Goal: Answer question/provide support: Share knowledge or assist other users

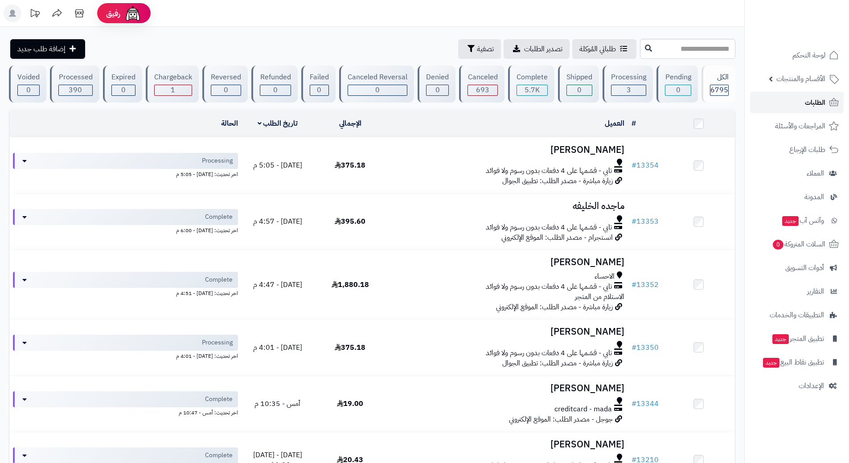
click at [781, 105] on link "الطلبات" at bounding box center [797, 102] width 94 height 21
click at [801, 103] on link "الطلبات" at bounding box center [797, 102] width 94 height 21
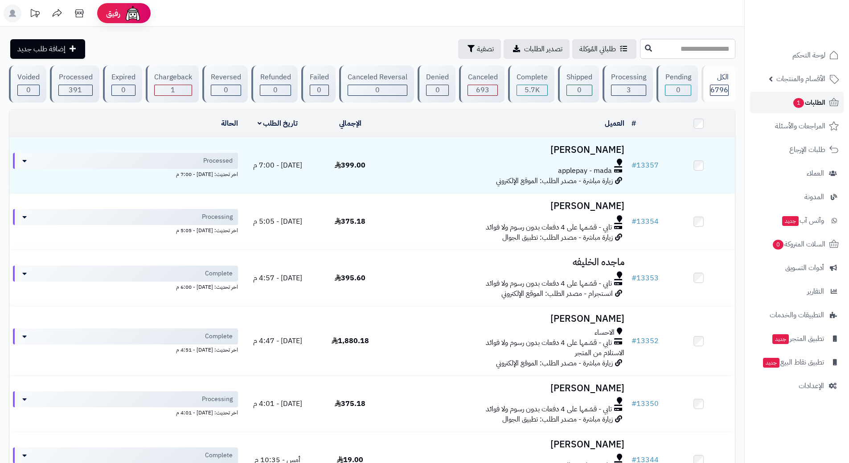
click at [793, 96] on span "الطلبات 1" at bounding box center [809, 102] width 33 height 12
click at [640, 45] on input "text" at bounding box center [687, 49] width 95 height 20
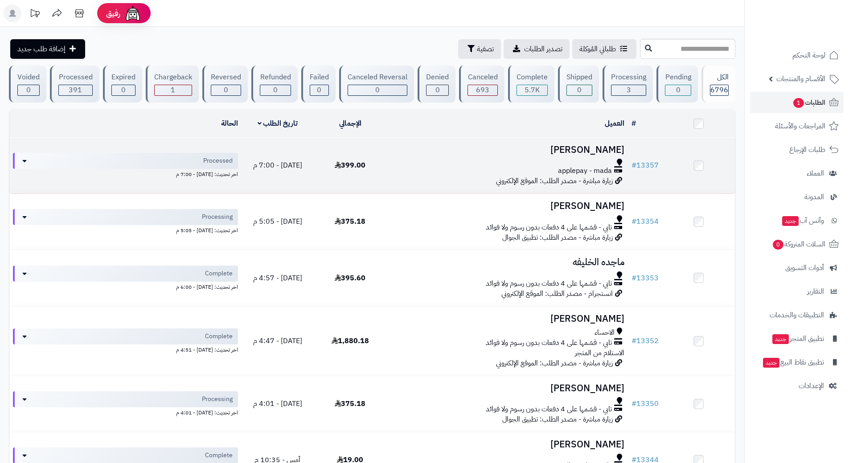
click at [428, 166] on div "applepay - mada" at bounding box center [507, 171] width 234 height 10
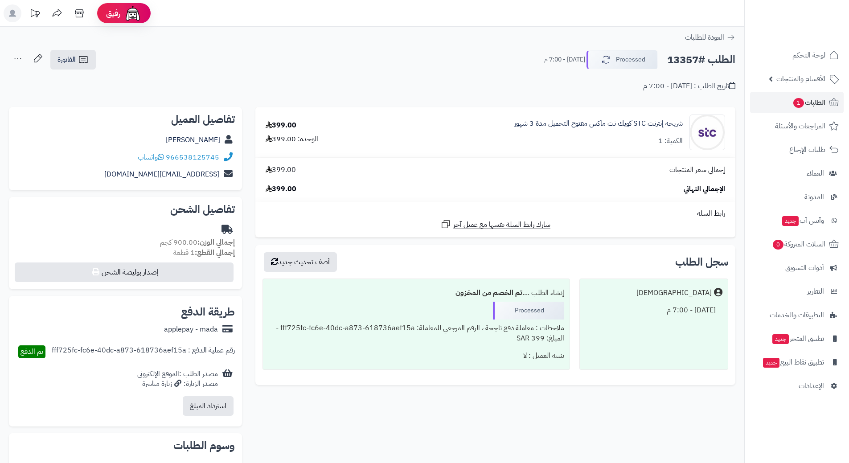
click at [714, 61] on h2 "الطلب #13357" at bounding box center [701, 60] width 68 height 18
copy div "الطلب #13357 Processed"
click at [163, 156] on icon at bounding box center [161, 156] width 6 height 7
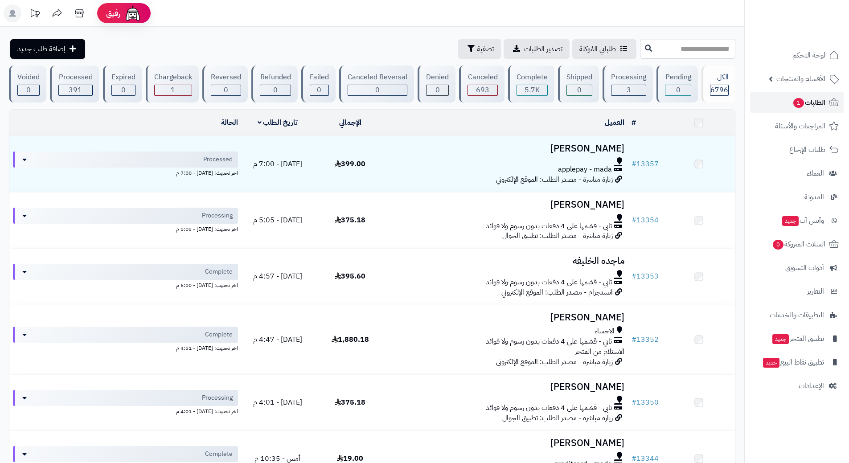
click at [778, 99] on link "الطلبات 1" at bounding box center [797, 102] width 94 height 21
click at [654, 45] on input "text" at bounding box center [687, 49] width 95 height 20
type input "*****"
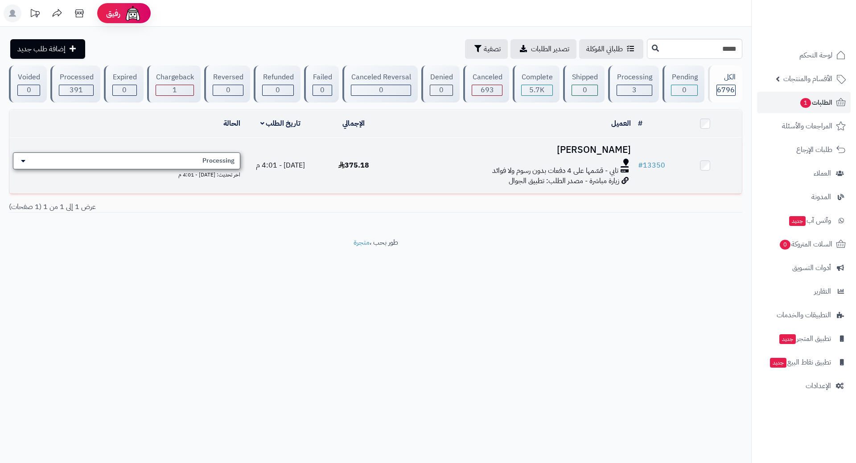
click at [170, 160] on div "Processing" at bounding box center [126, 160] width 227 height 17
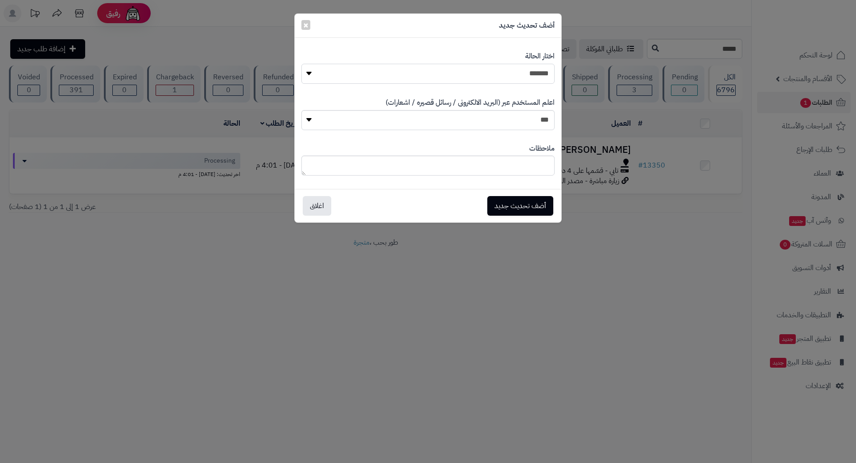
drag, startPoint x: 350, startPoint y: 77, endPoint x: 374, endPoint y: 82, distance: 24.8
click at [351, 77] on select "**********" at bounding box center [427, 74] width 253 height 20
select select "*"
click at [301, 64] on select "**********" at bounding box center [427, 74] width 253 height 20
click at [512, 200] on button "أضف تحديث جديد" at bounding box center [520, 206] width 66 height 20
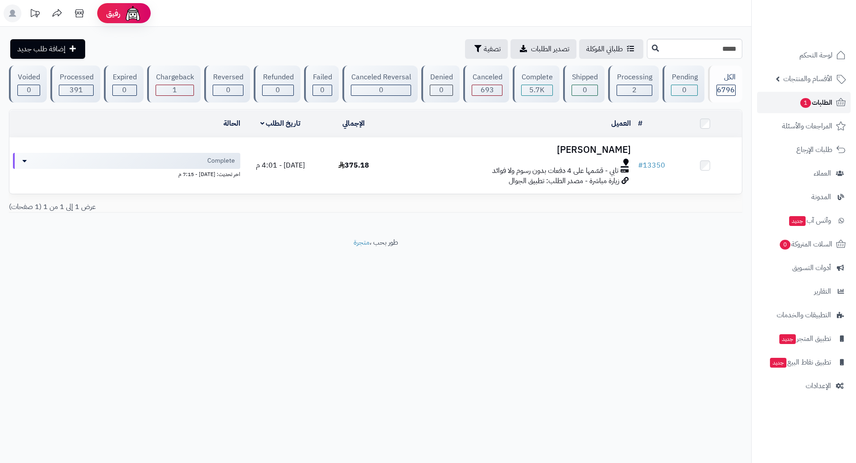
click at [790, 100] on link "الطلبات 1" at bounding box center [804, 102] width 94 height 21
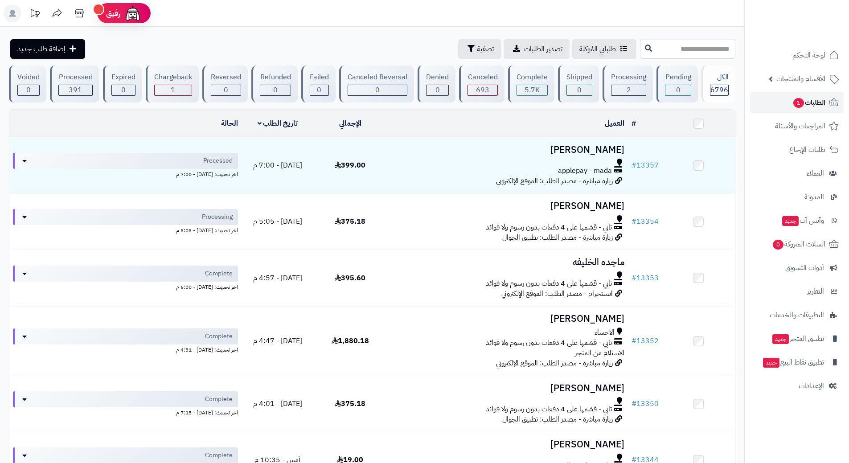
click at [810, 104] on span "الطلبات 1" at bounding box center [809, 102] width 33 height 12
click at [778, 99] on link "الطلبات 1" at bounding box center [797, 102] width 94 height 21
click at [773, 107] on link "الطلبات 1" at bounding box center [797, 102] width 94 height 21
click at [793, 99] on span "الطلبات 1" at bounding box center [809, 102] width 33 height 12
click at [777, 99] on link "الطلبات 1" at bounding box center [797, 102] width 94 height 21
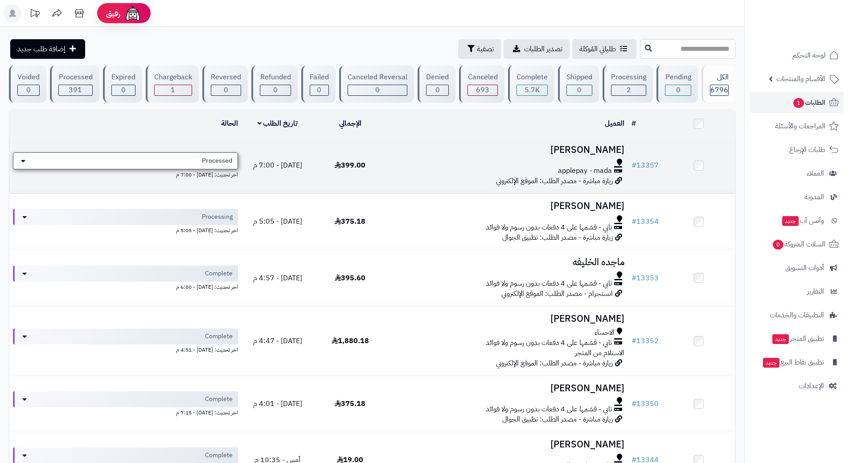
click at [155, 160] on div "Processed" at bounding box center [125, 160] width 225 height 17
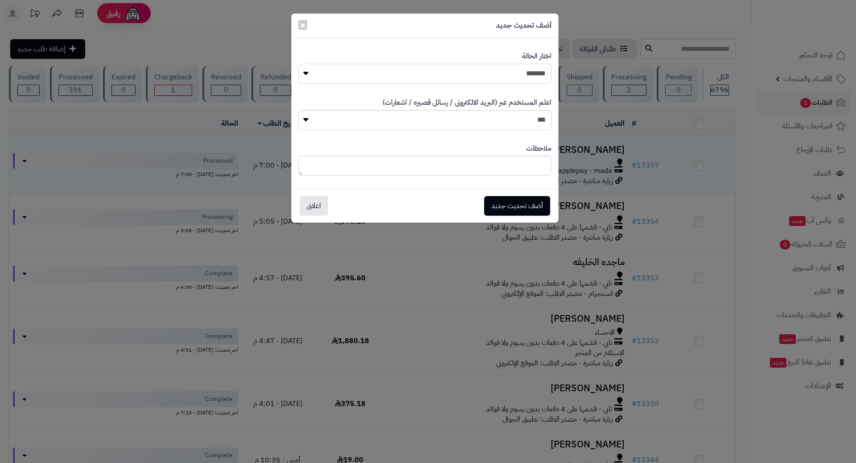
click at [426, 77] on select "**********" at bounding box center [424, 74] width 253 height 20
select select "*"
click at [298, 64] on select "**********" at bounding box center [424, 74] width 253 height 20
click at [500, 211] on button "أضف تحديث جديد" at bounding box center [517, 206] width 66 height 20
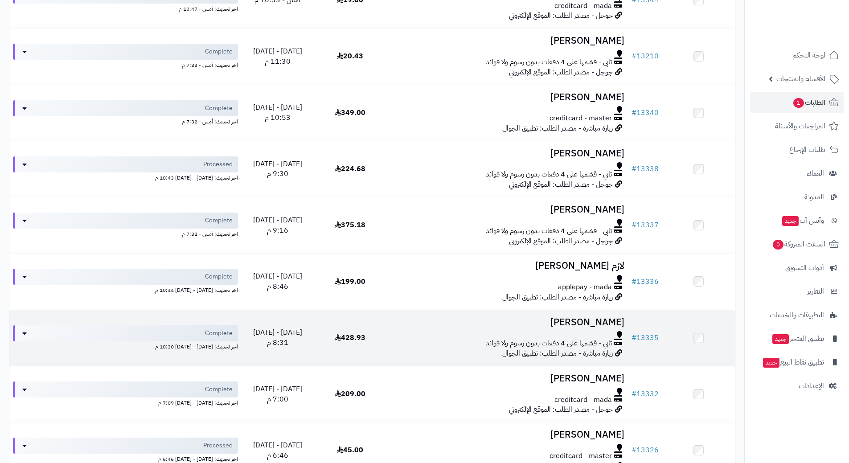
scroll to position [490, 0]
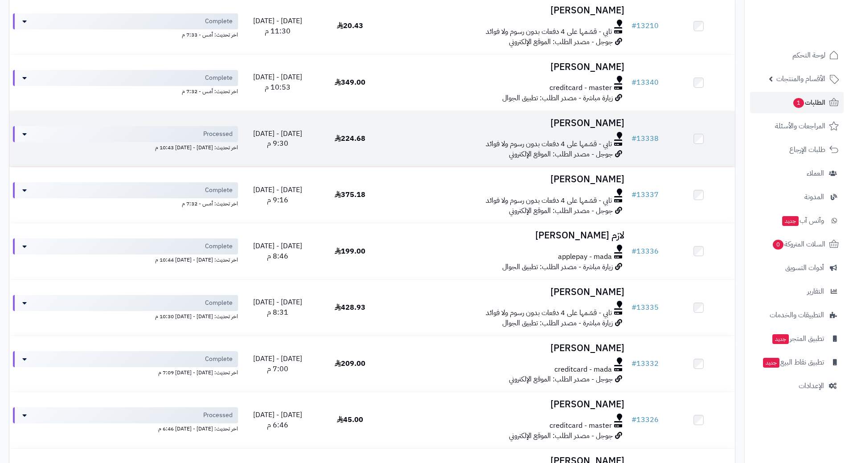
click at [410, 133] on div at bounding box center [507, 135] width 234 height 7
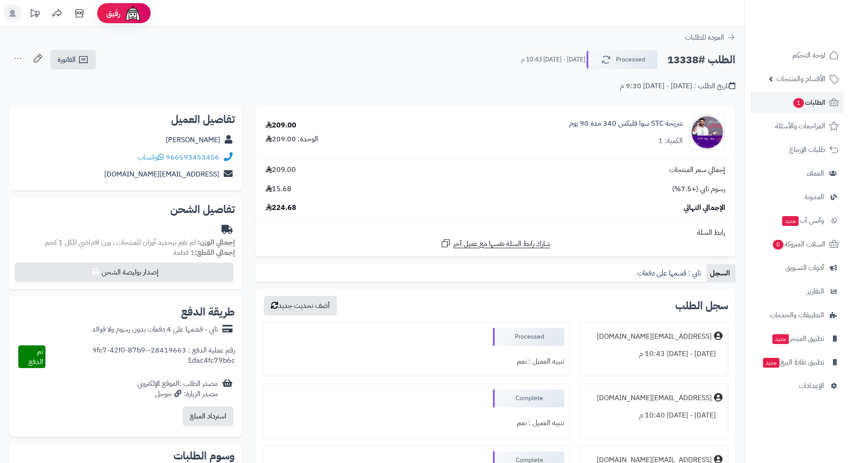
click at [701, 62] on h2 "الطلب #13338" at bounding box center [701, 60] width 68 height 18
click at [701, 61] on h2 "الطلب #13338" at bounding box center [701, 60] width 68 height 18
copy div "الطلب #13338 Processed"
click at [163, 156] on icon at bounding box center [161, 156] width 6 height 7
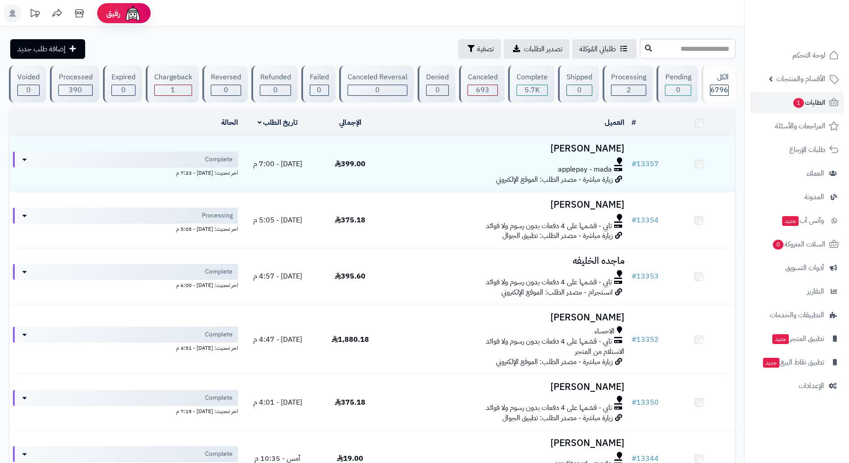
click at [764, 97] on link "الطلبات 1" at bounding box center [797, 102] width 94 height 21
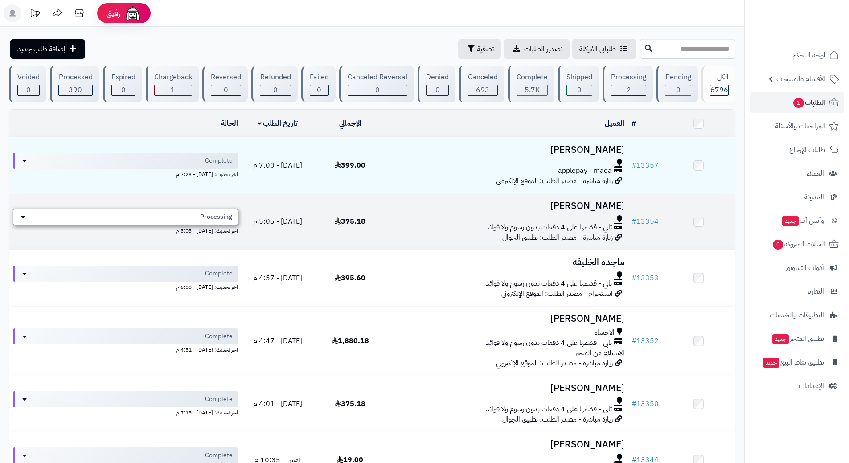
click at [197, 212] on div "Processing" at bounding box center [125, 217] width 225 height 17
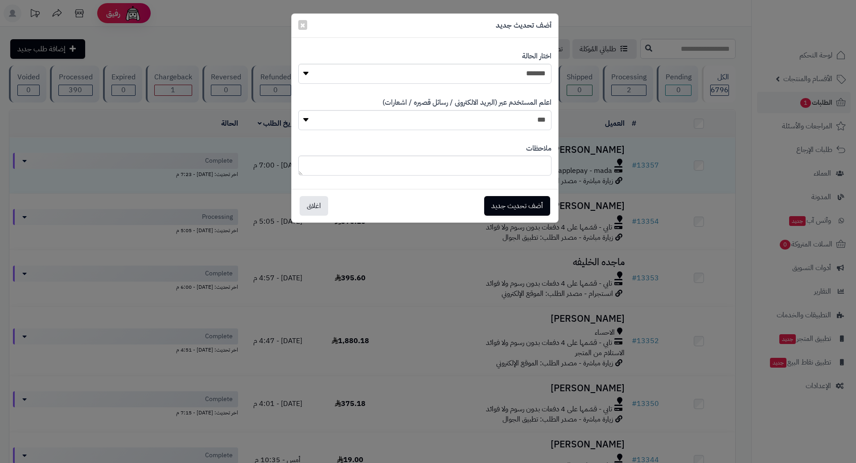
click at [347, 304] on div "**********" at bounding box center [428, 231] width 856 height 463
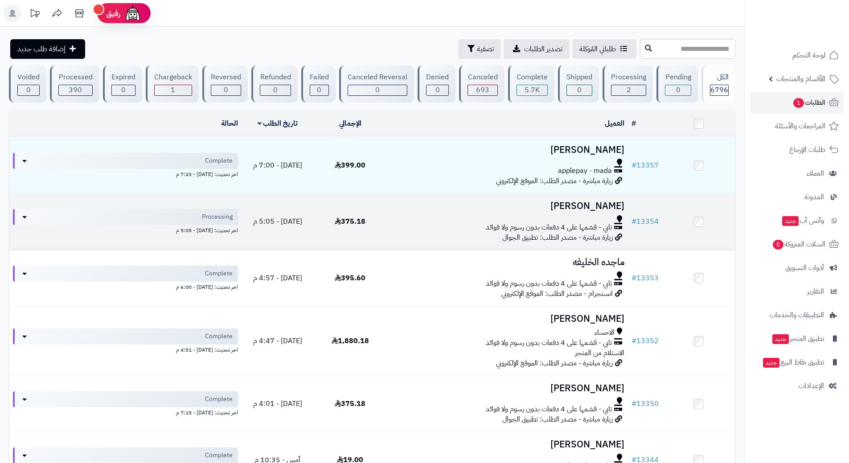
click at [459, 224] on div "تابي - قسّمها على 4 دفعات بدون رسوم ولا فوائد" at bounding box center [507, 227] width 234 height 10
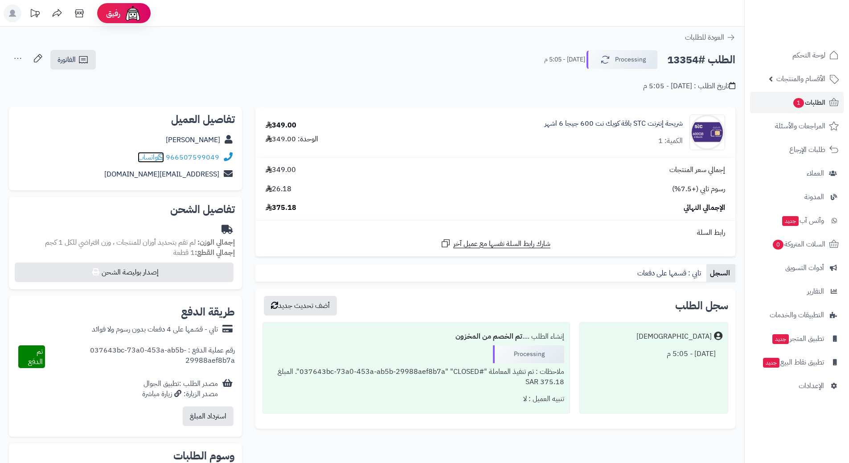
click at [156, 159] on span "واتساب" at bounding box center [151, 157] width 26 height 11
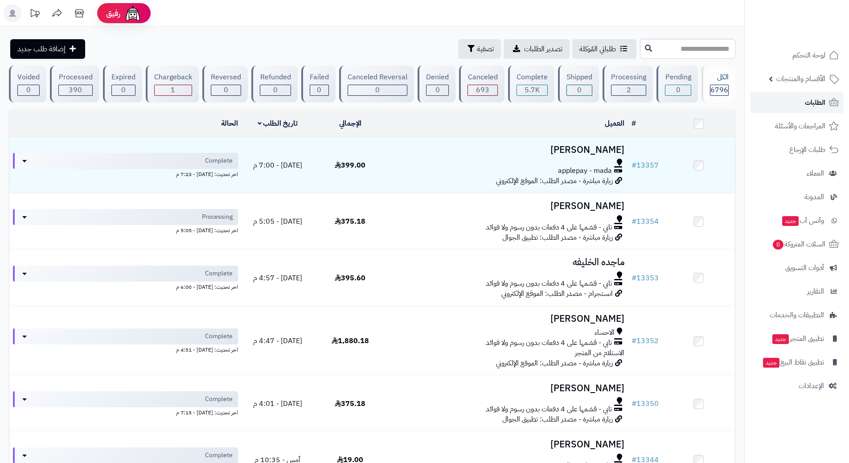
click at [812, 102] on span "الطلبات" at bounding box center [815, 102] width 21 height 12
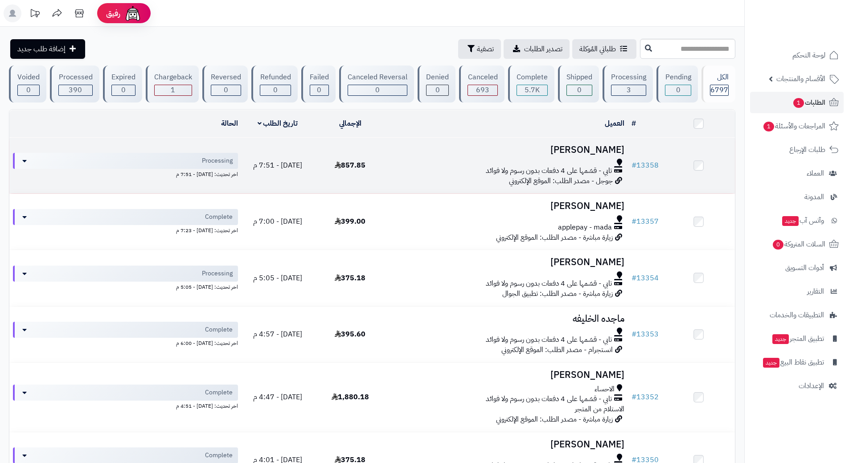
click at [437, 166] on div "تابي - قسّمها على 4 دفعات بدون رسوم ولا فوائد" at bounding box center [507, 171] width 234 height 10
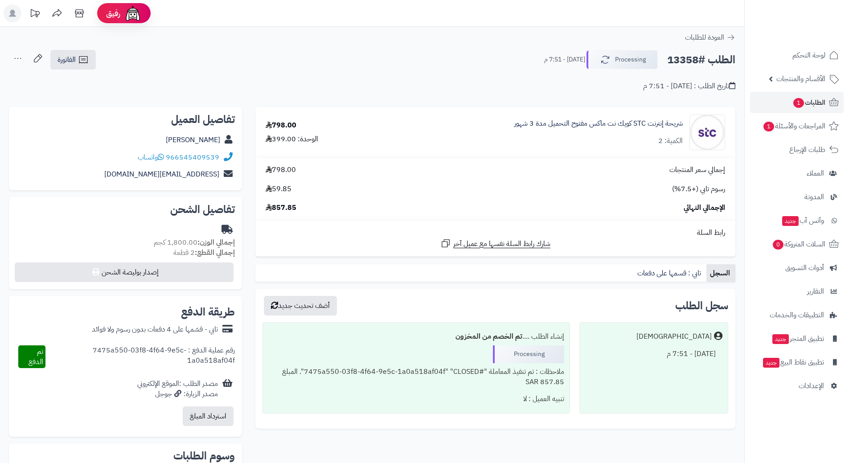
click at [376, 48] on div "**********" at bounding box center [372, 292] width 744 height 530
click at [768, 123] on span "1" at bounding box center [769, 127] width 11 height 10
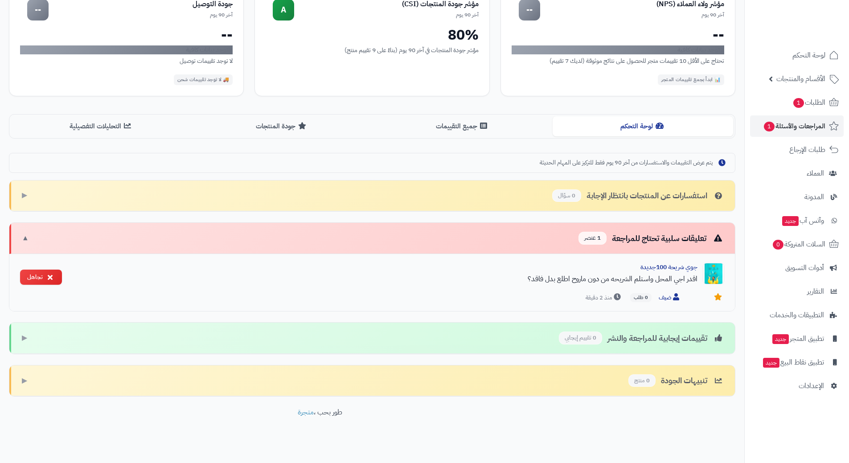
scroll to position [115, 0]
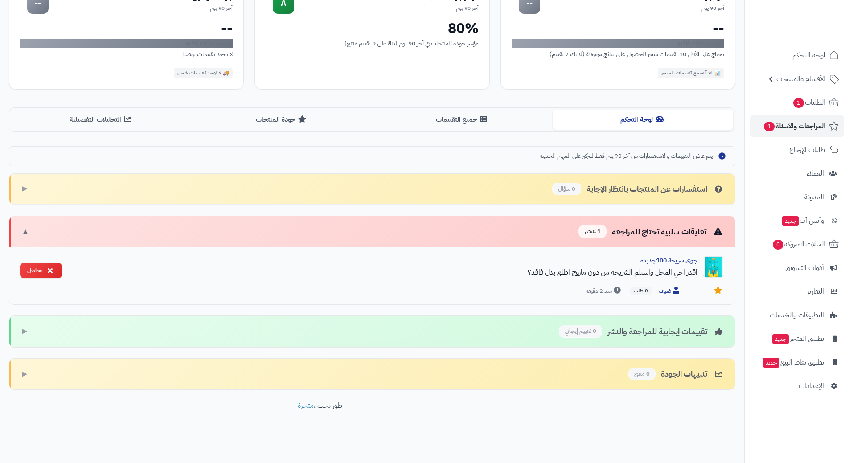
click at [266, 278] on div "جوي شريحة 100جديدة اقدر اجي المحل واستلم الشريحه من دون ماروح اطلع بدل فاقد؟" at bounding box center [383, 269] width 629 height 27
click at [706, 288] on div at bounding box center [707, 291] width 36 height 9
click at [704, 288] on div at bounding box center [707, 291] width 36 height 9
click at [493, 257] on div "جوي شريحة 100جديدة" at bounding box center [383, 260] width 629 height 9
click at [434, 275] on div "اقدر اجي المحل واستلم الشريحه من دون ماروح اطلع بدل فاقد؟" at bounding box center [383, 272] width 629 height 11
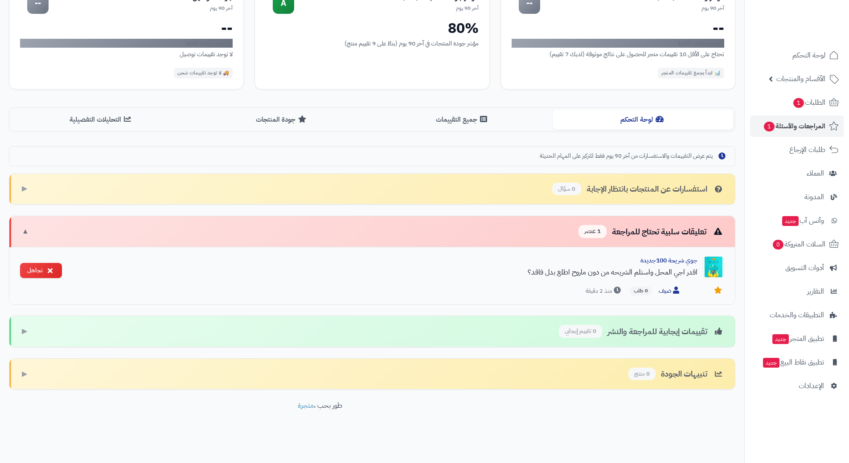
click at [433, 275] on div "اقدر اجي المحل واستلم الشريحه من دون ماروح اطلع بدل فاقد؟" at bounding box center [383, 272] width 629 height 11
drag, startPoint x: 433, startPoint y: 275, endPoint x: 438, endPoint y: 275, distance: 4.9
click at [433, 275] on div "اقدر اجي المحل واستلم الشريحه من دون ماروح اطلع بدل فاقد؟" at bounding box center [383, 272] width 629 height 11
click at [648, 283] on div "جوي شريحة 100جديدة اقدر اجي المحل واستلم الشريحه من دون ماروح اطلع بدل فاقد؟ ضي…" at bounding box center [396, 276] width 655 height 40
click at [708, 291] on div at bounding box center [707, 291] width 36 height 9
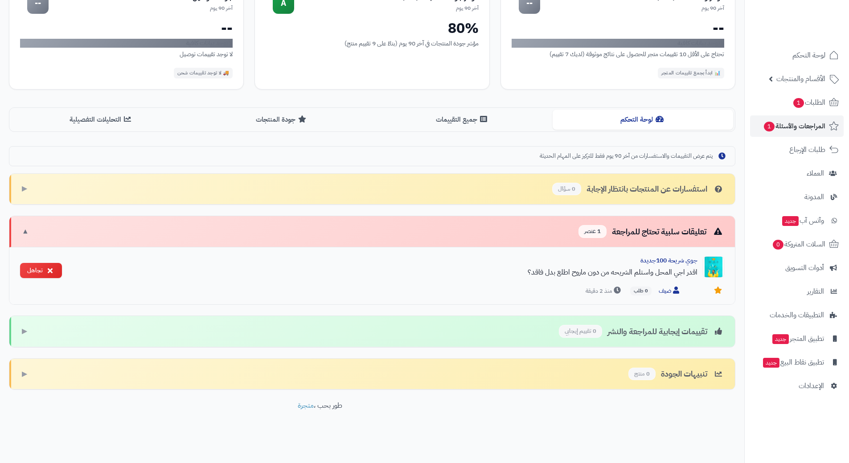
click at [684, 274] on div "اقدر اجي المحل واستلم الشريحه من دون ماروح اطلع بدل فاقد؟" at bounding box center [383, 272] width 629 height 11
click at [781, 114] on ul "لوحة التحكم الأقسام والمنتجات المنتجات الأقسام الماركات مواصفات المنتجات مواصفا…" at bounding box center [797, 221] width 104 height 352
click at [778, 121] on span "المراجعات والأسئلة 1" at bounding box center [794, 126] width 62 height 12
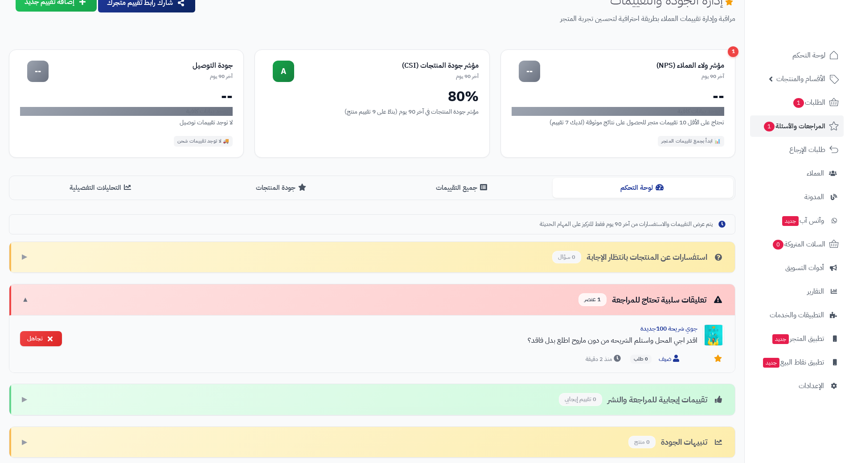
scroll to position [115, 0]
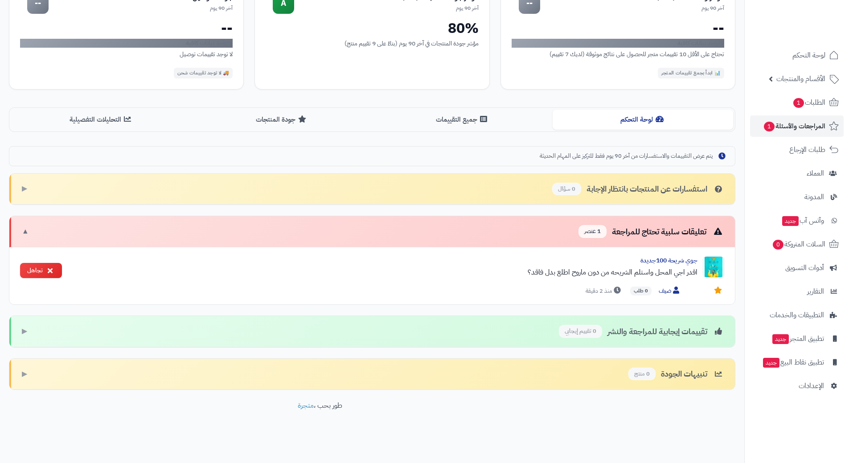
click at [21, 234] on div "تعليقات سلبية تحتاج للمراجعة 1 عنصر ▼" at bounding box center [372, 231] width 726 height 31
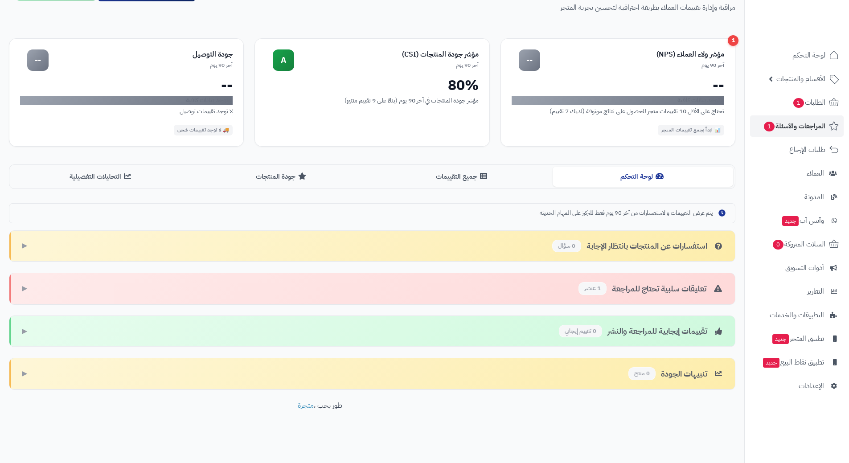
click at [22, 234] on div "استفسارات عن المنتجات بانتظار الإجابة 0 سؤال ▶" at bounding box center [372, 246] width 726 height 31
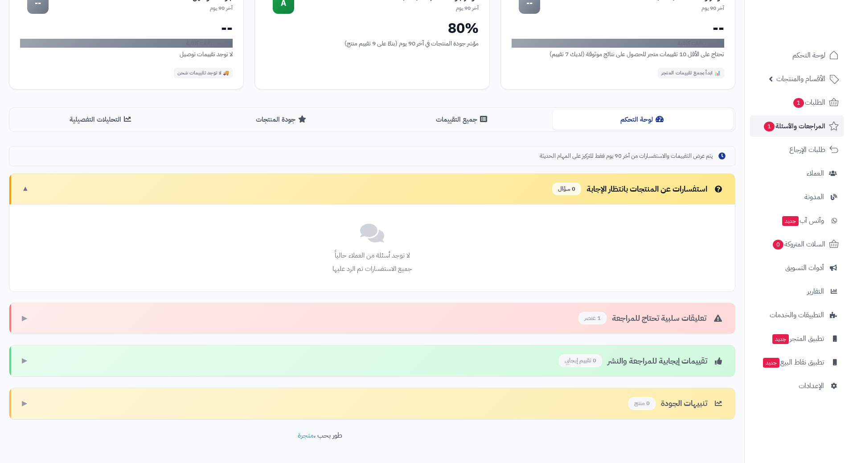
click at [23, 314] on span "▶" at bounding box center [24, 318] width 5 height 10
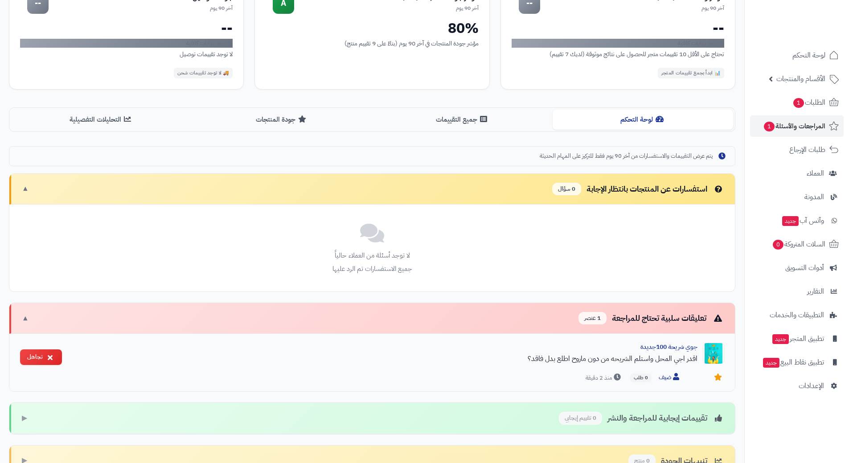
click at [706, 378] on div at bounding box center [707, 378] width 36 height 9
click at [717, 379] on icon at bounding box center [718, 377] width 8 height 7
click at [713, 376] on div at bounding box center [707, 378] width 36 height 9
click at [666, 362] on div "اقدر اجي المحل واستلم الشريحه من دون ماروح اطلع بدل فاقد؟" at bounding box center [383, 359] width 629 height 11
click at [590, 318] on span "1 عنصر" at bounding box center [593, 318] width 28 height 13
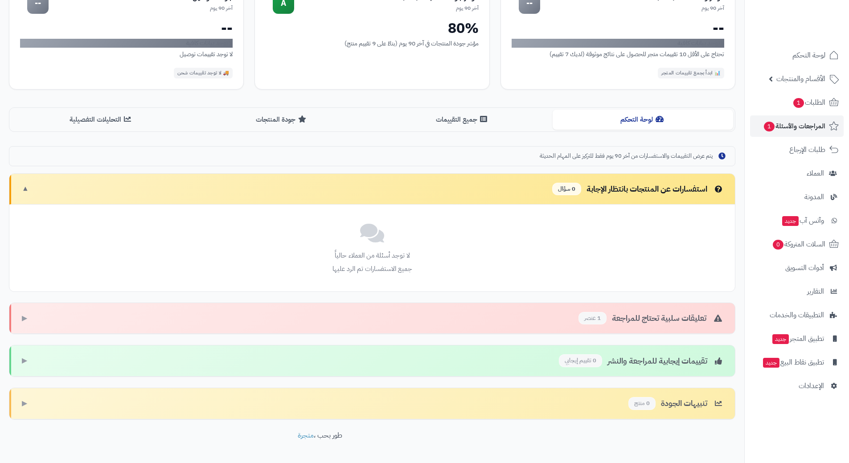
click at [594, 318] on span "1 عنصر" at bounding box center [593, 318] width 28 height 13
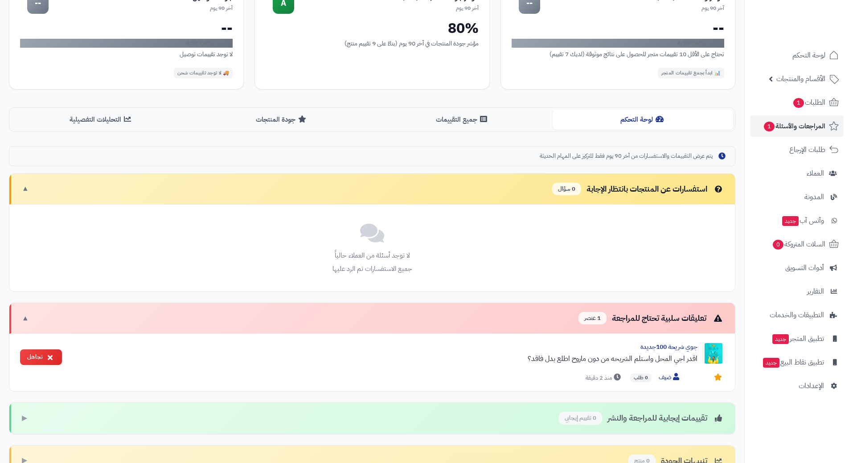
scroll to position [201, 0]
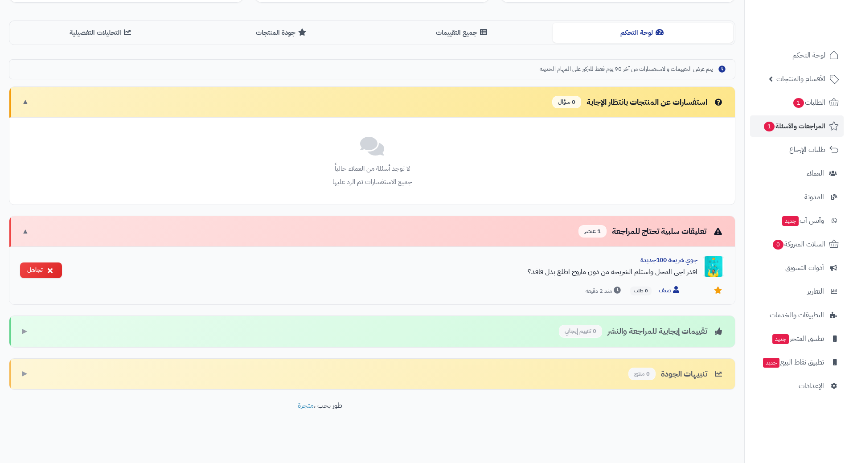
click at [168, 273] on div "اقدر اجي المحل واستلم الشريحه من دون ماروح اطلع بدل فاقد؟" at bounding box center [383, 272] width 629 height 11
click at [175, 274] on div "اقدر اجي المحل واستلم الشريحه من دون ماروح اطلع بدل فاقد؟" at bounding box center [383, 272] width 629 height 11
click at [552, 271] on div "اقدر اجي المحل واستلم الشريحه من دون ماروح اطلع بدل فاقد؟" at bounding box center [383, 272] width 629 height 11
click at [553, 271] on div "اقدر اجي المحل واستلم الشريحه من دون ماروح اطلع بدل فاقد؟" at bounding box center [383, 272] width 629 height 11
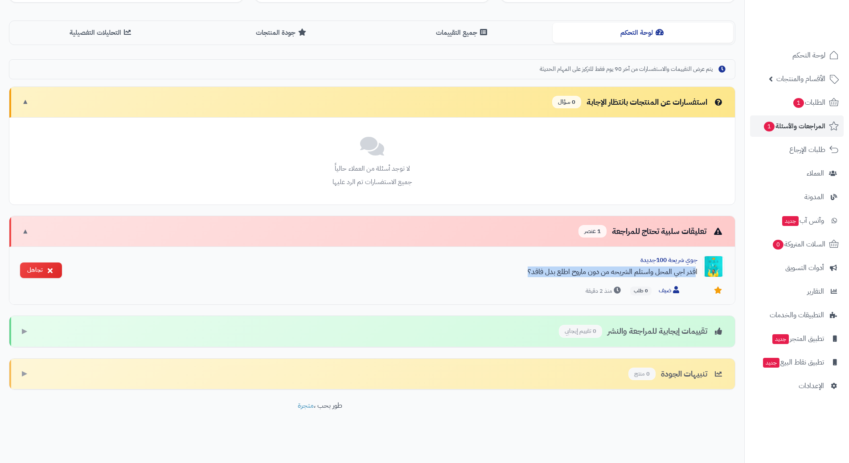
click at [553, 272] on div "اقدر اجي المحل واستلم الشريحه من دون ماروح اطلع بدل فاقد؟" at bounding box center [383, 272] width 629 height 11
click at [418, 164] on div "لا توجد أسئلة من العملاء حالياً جميع الاستفسارات تم الرد عليها" at bounding box center [372, 161] width 726 height 87
click at [26, 108] on div "استفسارات عن المنتجات بانتظار الإجابة 0 سؤال ▼" at bounding box center [372, 102] width 726 height 31
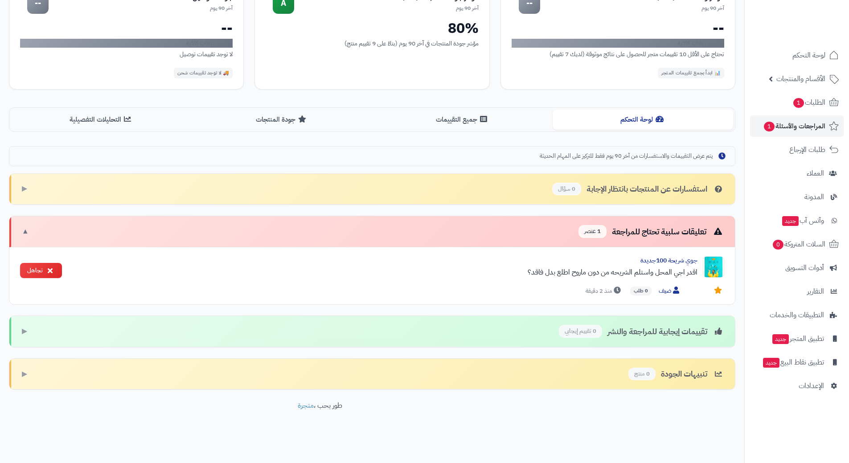
scroll to position [115, 0]
click at [35, 184] on div "استفسارات عن المنتجات بانتظار الإجابة 0 سؤال ▶" at bounding box center [372, 189] width 726 height 31
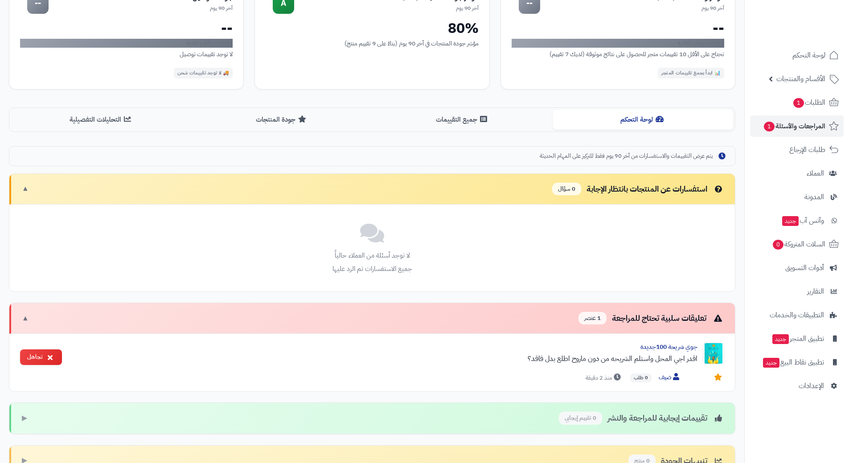
scroll to position [201, 0]
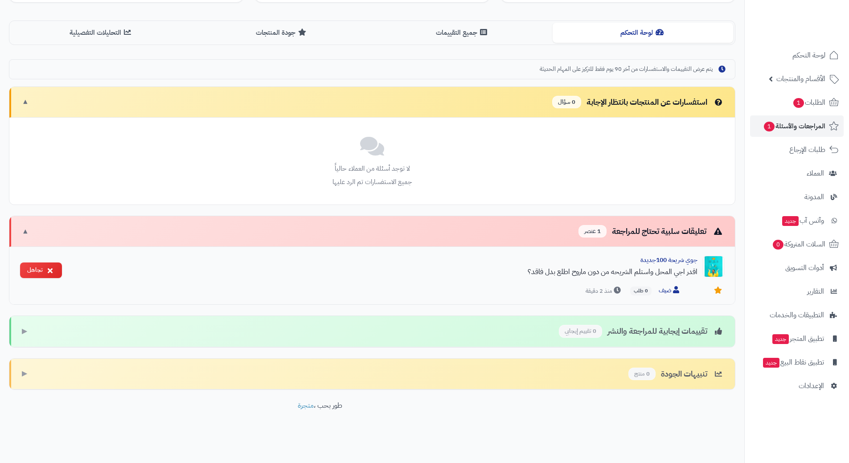
click at [107, 265] on div "جوي شريحة 100جديدة اقدر اجي المحل واستلم الشريحه من دون ماروح اطلع بدل فاقد؟" at bounding box center [383, 269] width 629 height 27
click at [126, 243] on div "تعليقات سلبية تحتاج للمراجعة 1 عنصر ▼" at bounding box center [372, 231] width 726 height 31
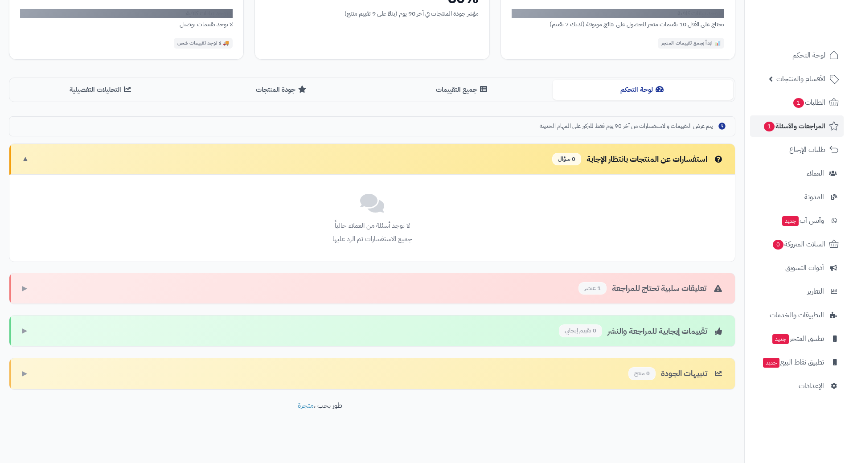
click at [488, 124] on div "يتم عرض التقييمات والاستفسارات من آخر 90 يوم فقط للتركيز على المهام الحديثة" at bounding box center [372, 126] width 727 height 20
click at [440, 90] on button "جميع التقييمات" at bounding box center [462, 89] width 181 height 20
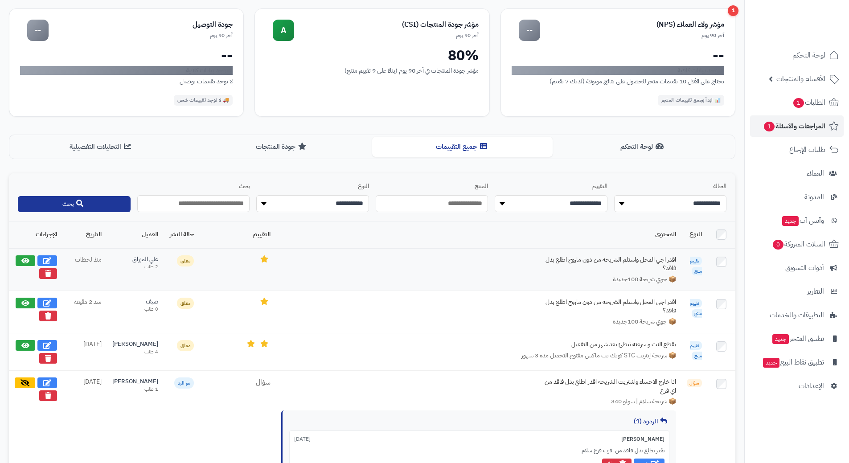
scroll to position [89, 0]
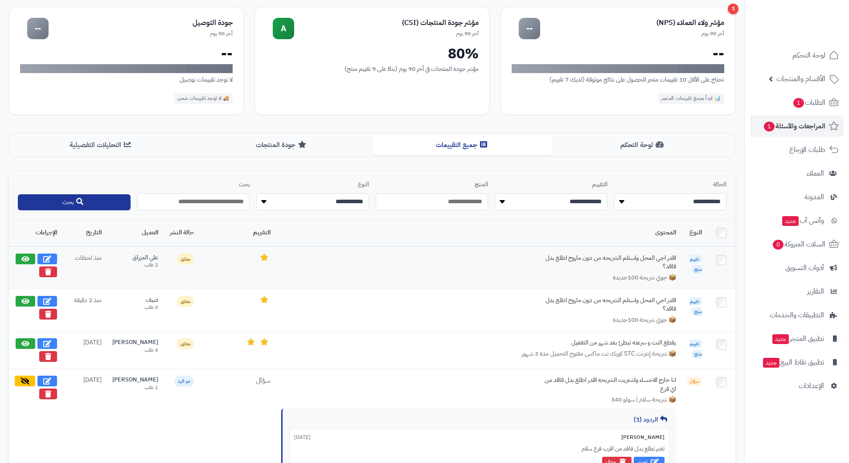
click at [307, 268] on td "اقدر اجي المحل واستلم الشريحه من دون ماروح اطلع بدل فاقد؟ 📦 جوي شريحة 100جديدة" at bounding box center [479, 268] width 406 height 43
click at [51, 255] on icon at bounding box center [47, 258] width 8 height 7
select select "*"
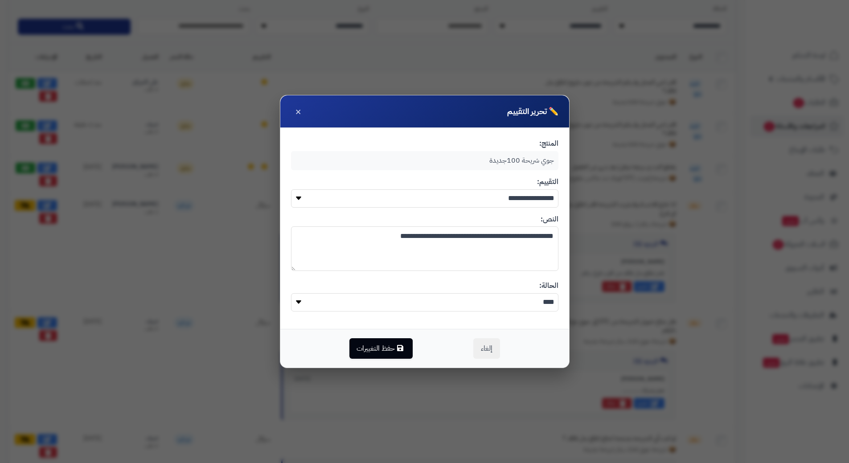
scroll to position [223, 0]
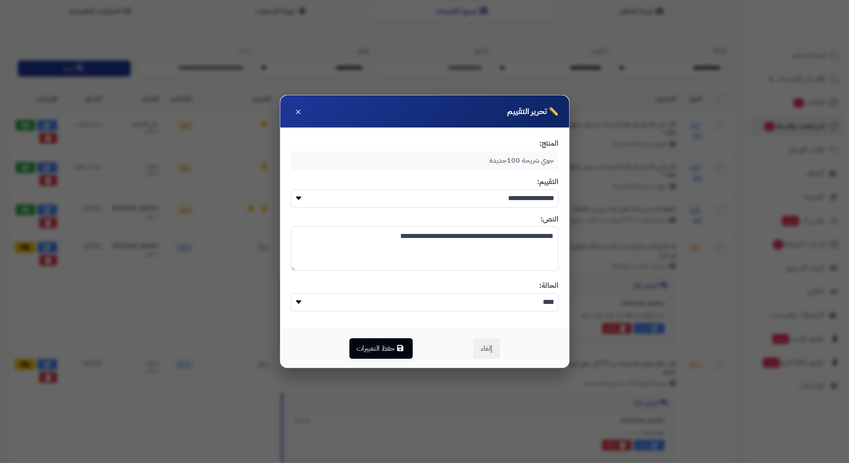
click at [511, 300] on select "**** *****" at bounding box center [424, 302] width 267 height 18
select select "*"
click at [291, 293] on select "**** *****" at bounding box center [424, 302] width 267 height 18
click at [390, 345] on button "حفظ التغييرات" at bounding box center [380, 348] width 63 height 21
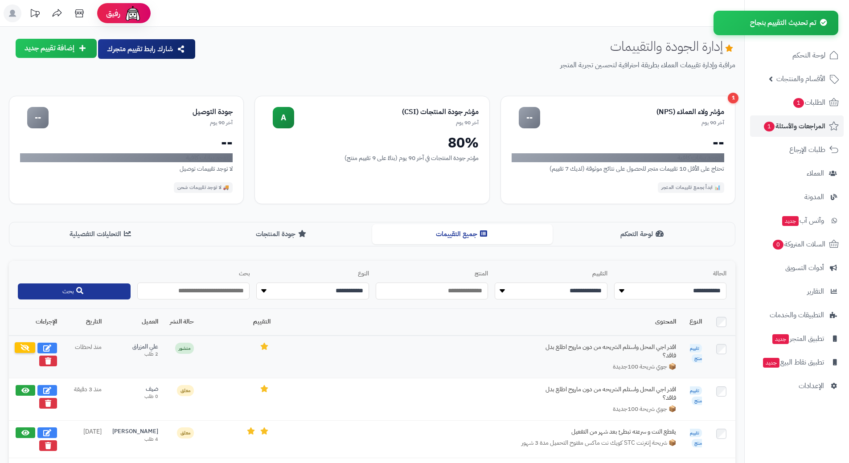
click at [22, 344] on icon at bounding box center [25, 347] width 9 height 7
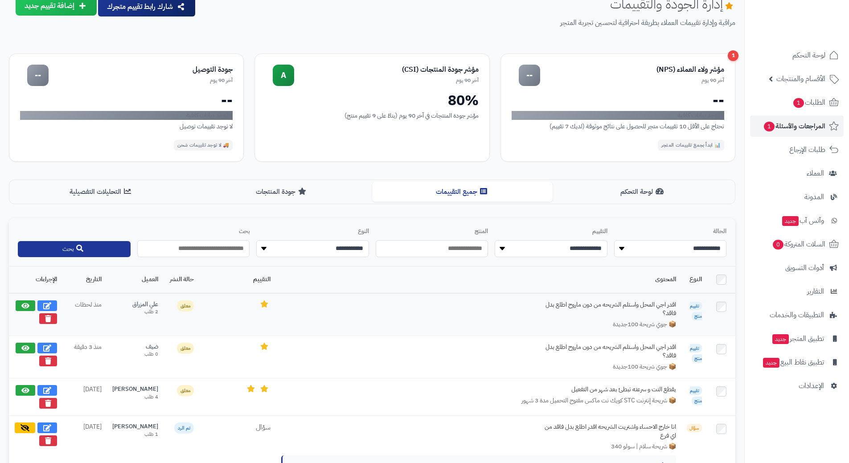
scroll to position [45, 0]
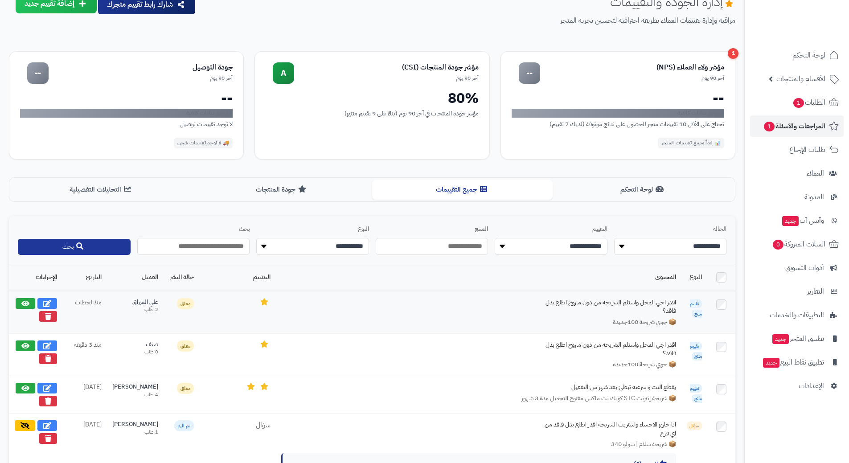
click at [439, 298] on td "اقدر اجي المحل واستلم الشريحه من دون ماروح اطلع بدل فاقد؟ 📦 جوي شريحة 100جديدة" at bounding box center [479, 312] width 406 height 43
click at [621, 185] on button "لوحة التحكم" at bounding box center [643, 189] width 181 height 20
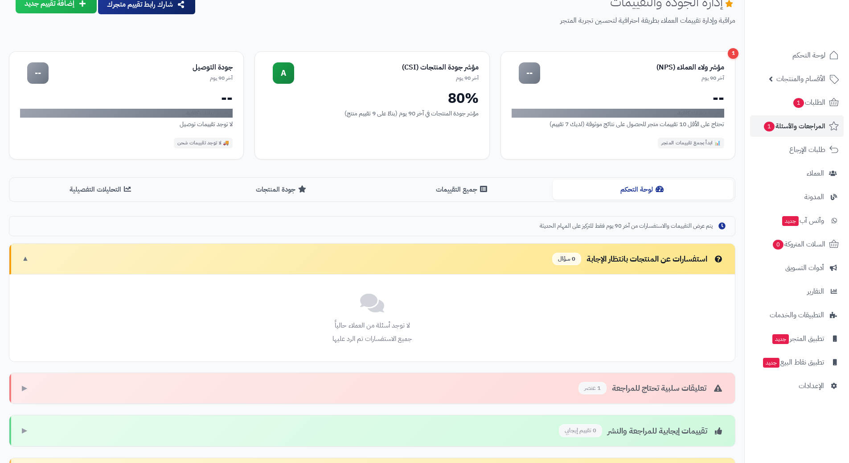
scroll to position [144, 0]
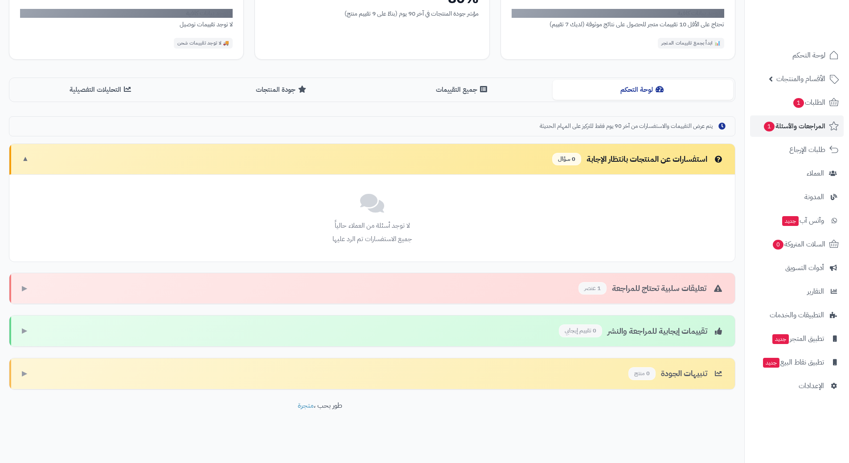
click at [554, 285] on div "تعليقات سلبية تحتاج للمراجعة 1 عنصر ▶" at bounding box center [372, 288] width 726 height 31
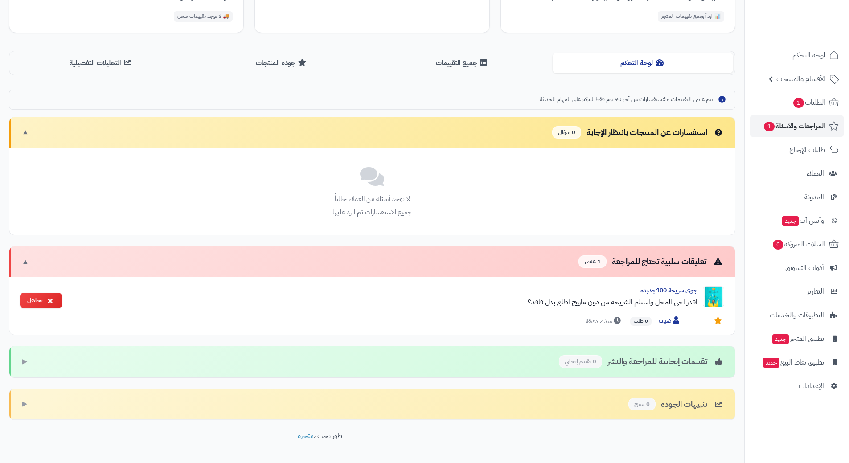
scroll to position [201, 0]
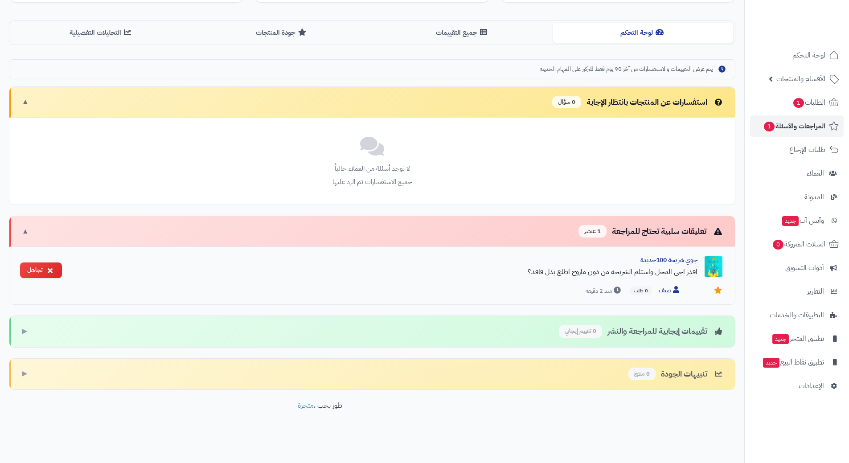
click at [370, 278] on div "جوي شريحة 100جديدة اقدر اجي المحل واستلم الشريحه من دون ماروح اطلع بدل فاقد؟" at bounding box center [383, 269] width 629 height 27
click at [719, 96] on div "استفسارات عن المنتجات بانتظار الإجابة 0 سؤال ▼" at bounding box center [372, 102] width 726 height 31
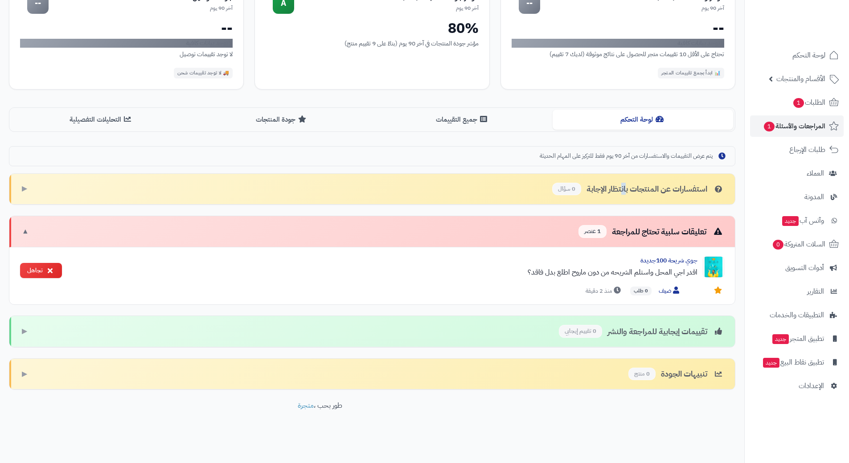
drag, startPoint x: 623, startPoint y: 189, endPoint x: 617, endPoint y: 188, distance: 5.4
click at [623, 189] on div "استفسارات عن المنتجات بانتظار الإجابة 0 سؤال" at bounding box center [638, 189] width 172 height 13
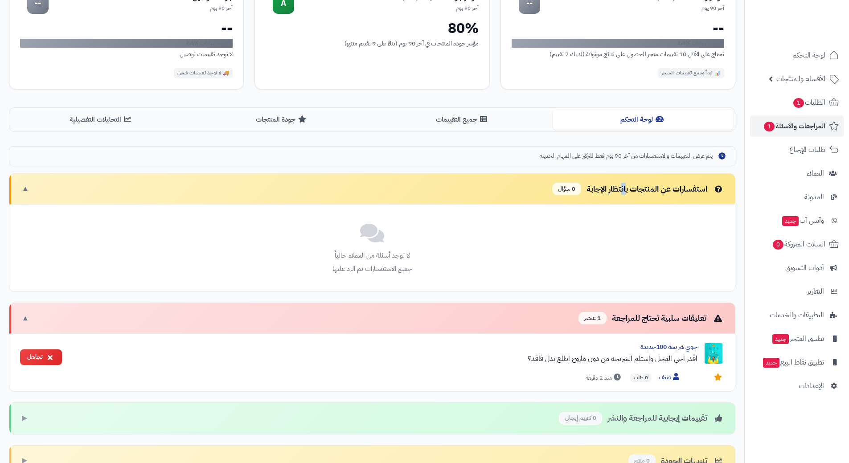
scroll to position [201, 0]
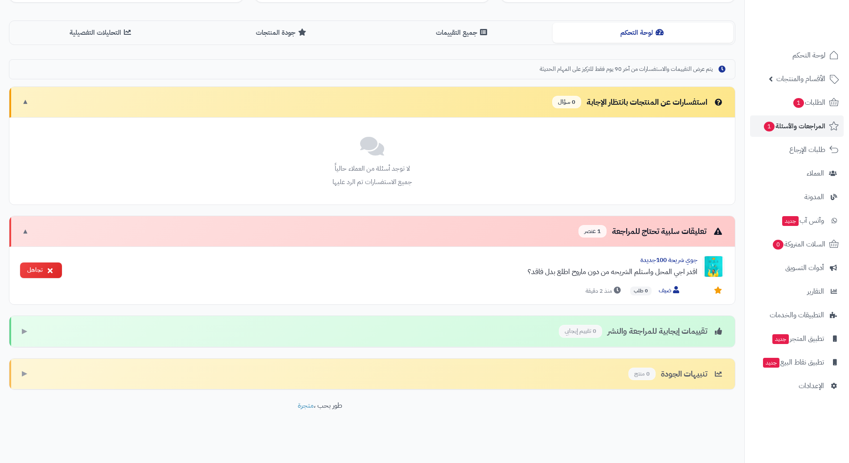
click at [532, 181] on div "لا توجد أسئلة من العملاء حالياً جميع الاستفسارات تم الرد عليها" at bounding box center [372, 161] width 726 height 87
click at [797, 105] on span "1" at bounding box center [798, 103] width 11 height 10
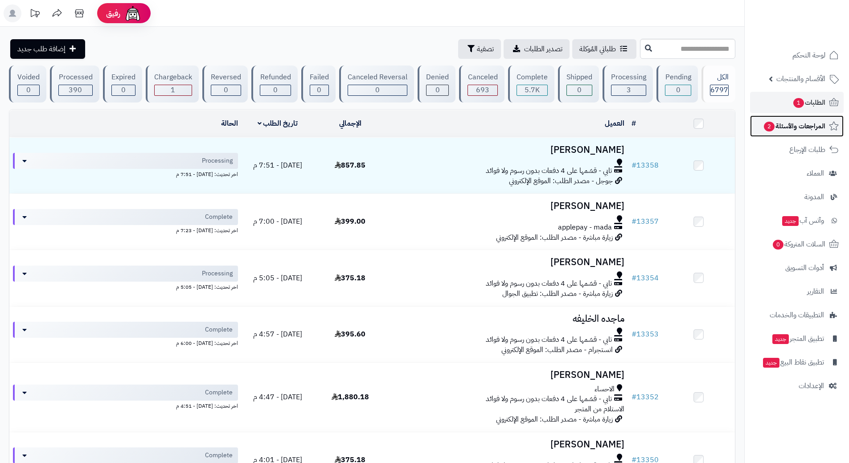
click at [773, 119] on link "المراجعات والأسئلة 2" at bounding box center [797, 125] width 94 height 21
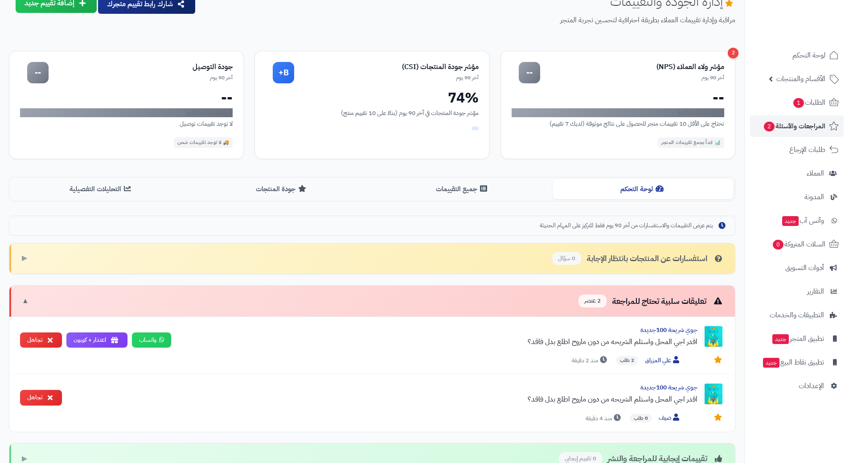
scroll to position [89, 0]
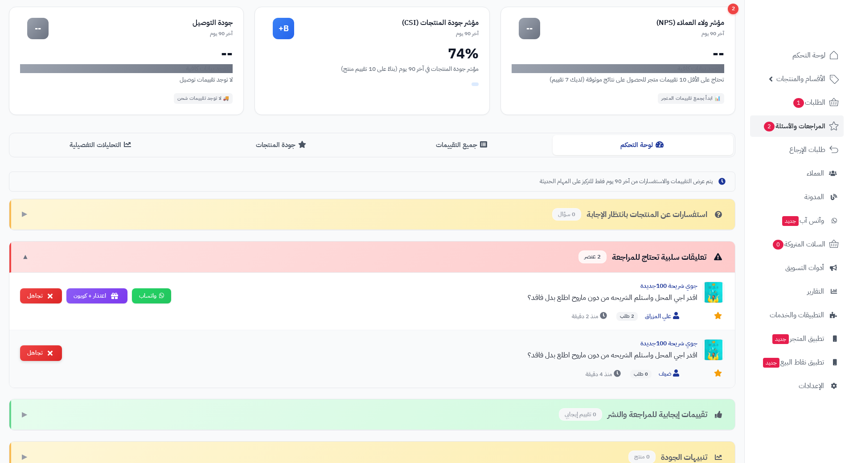
click at [41, 352] on button "تجاهل" at bounding box center [41, 353] width 42 height 16
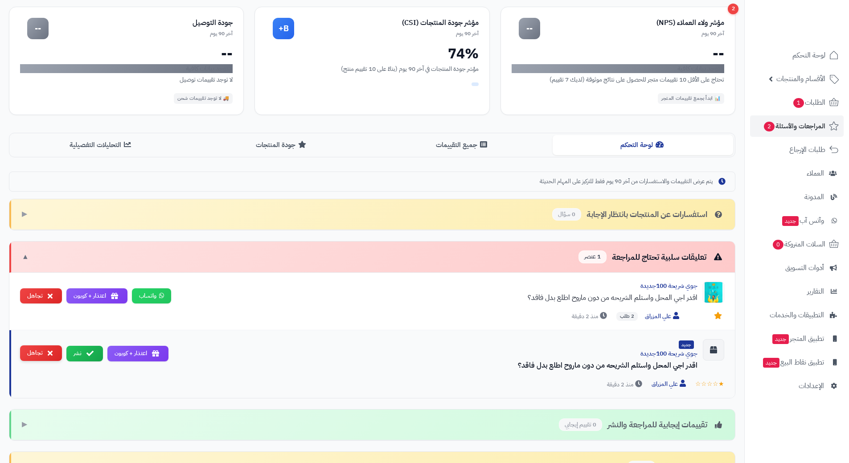
click at [36, 354] on button "تجاهل" at bounding box center [41, 353] width 42 height 16
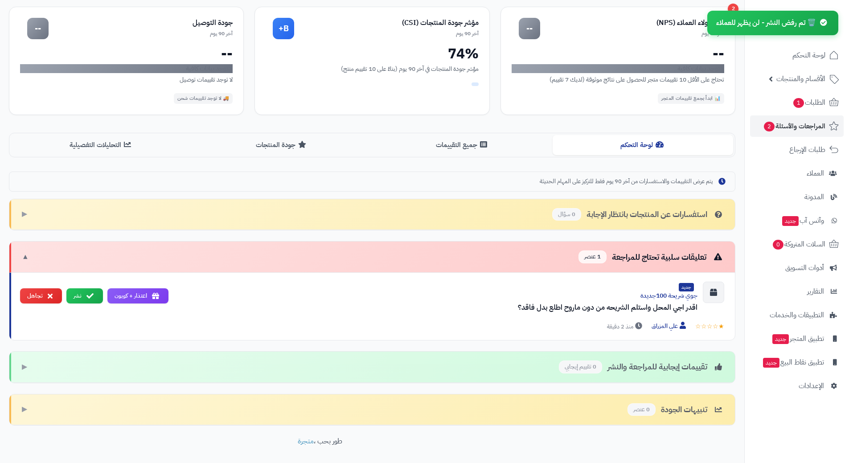
click at [36, 354] on div "تقييمات إيجابية للمراجعة والنشر 0 تقييم إيجابي ▶" at bounding box center [372, 367] width 726 height 31
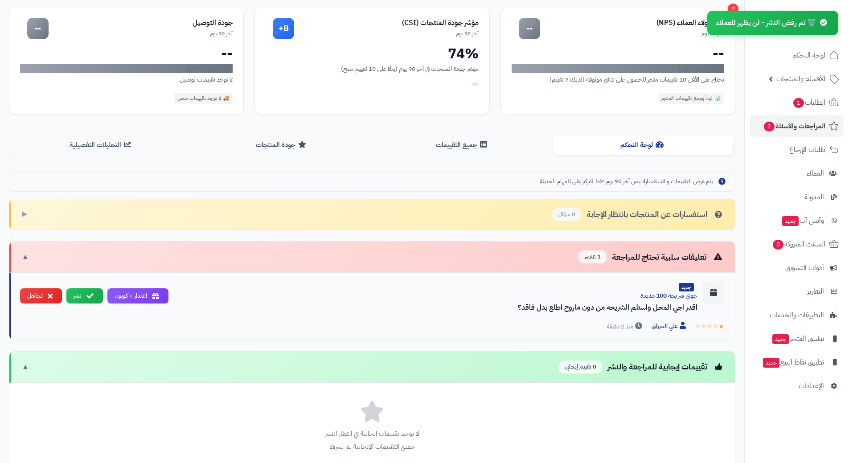
click at [484, 307] on div "اقدر اجي المحل واستلم الشريحه من دون ماروح اطلع بدل فاقد؟" at bounding box center [437, 307] width 522 height 11
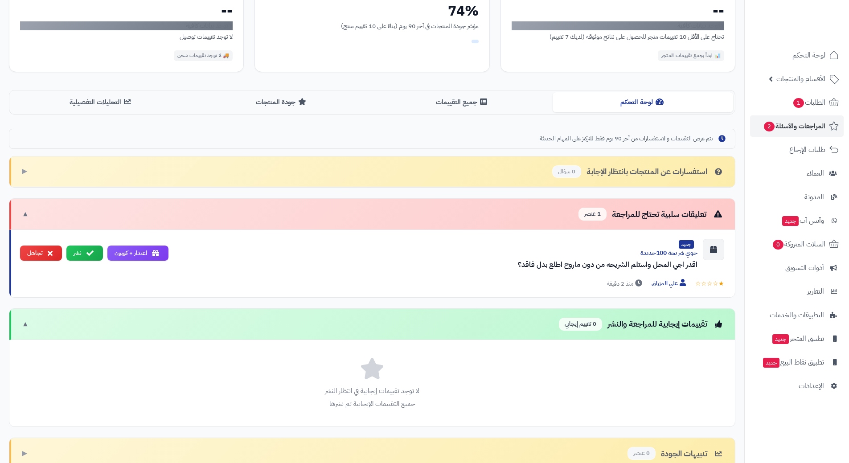
scroll to position [178, 0]
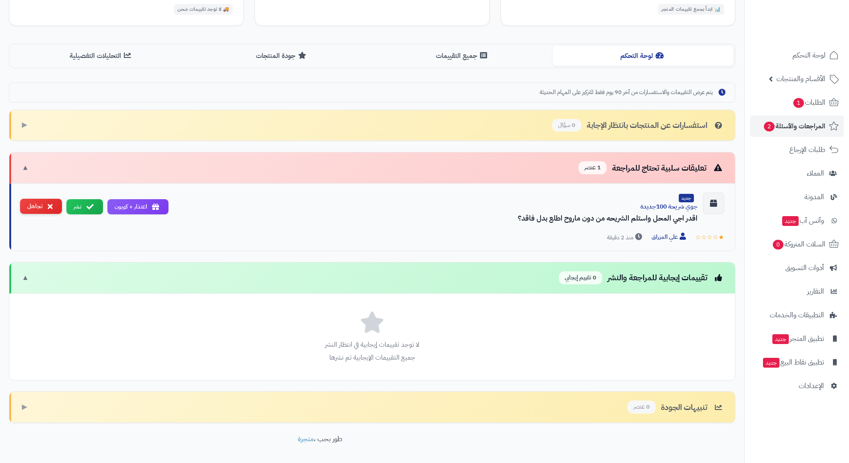
click at [46, 206] on button "تجاهل" at bounding box center [41, 207] width 42 height 16
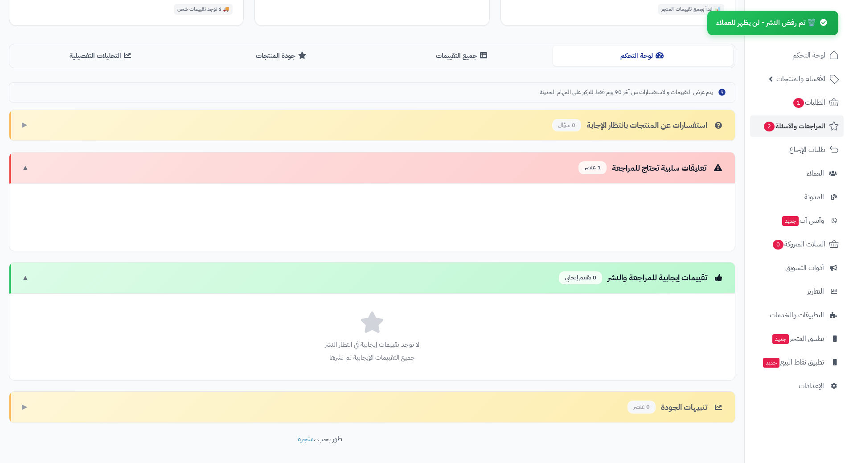
scroll to position [144, 0]
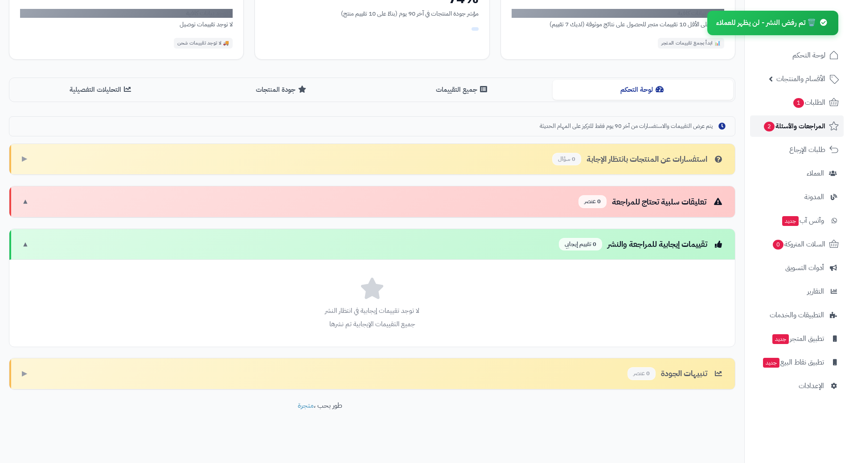
click at [784, 126] on span "المراجعات والأسئلة 2" at bounding box center [794, 126] width 62 height 12
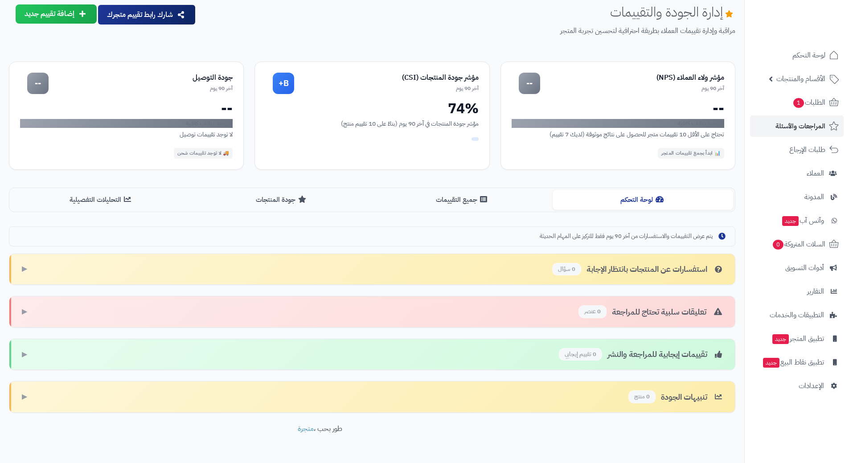
scroll to position [45, 0]
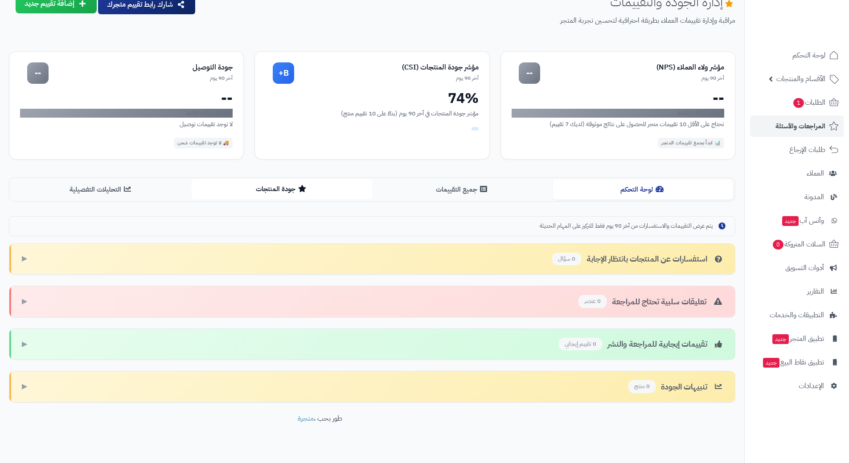
click at [303, 182] on button "جودة المنتجات" at bounding box center [282, 189] width 181 height 20
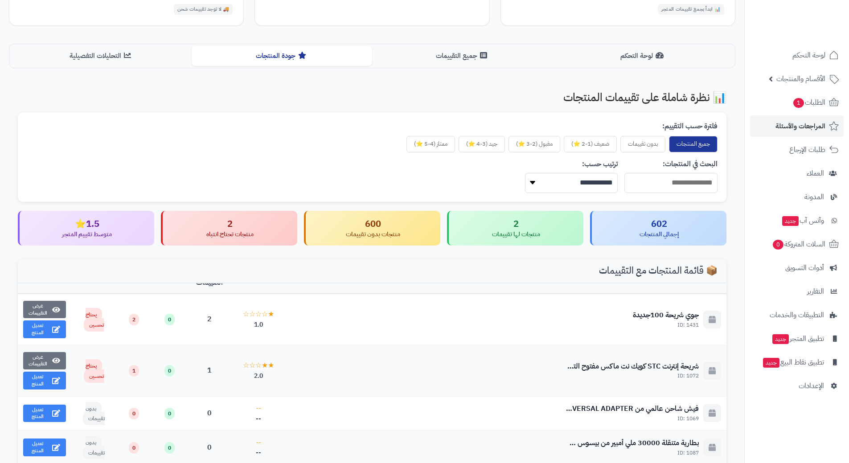
scroll to position [0, 0]
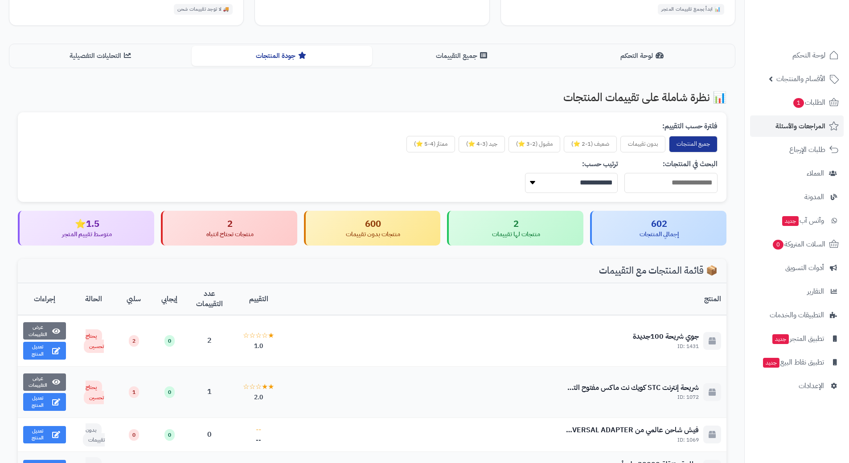
click at [370, 310] on th "المنتج" at bounding box center [505, 300] width 441 height 32
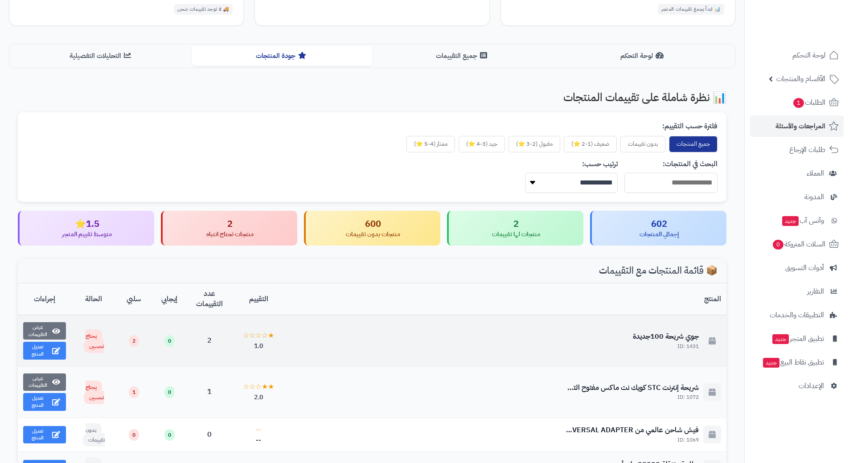
click at [381, 334] on div "جوي شريحة 100جديدة ID: 1431" at bounding box center [506, 341] width 431 height 19
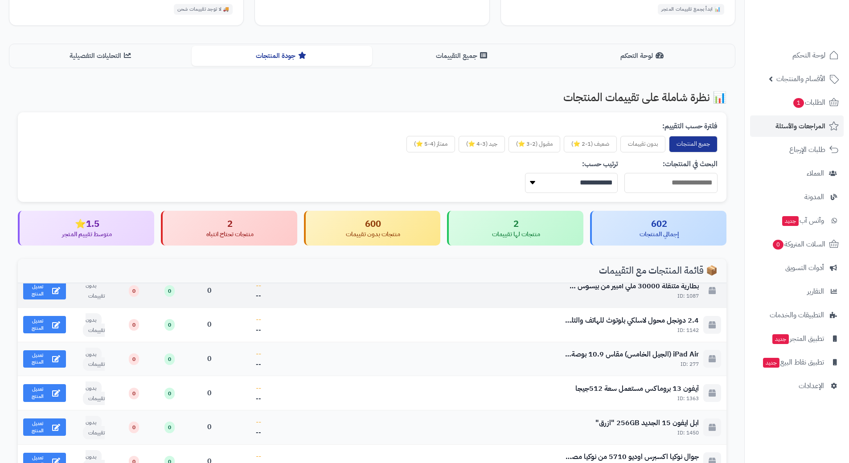
scroll to position [223, 0]
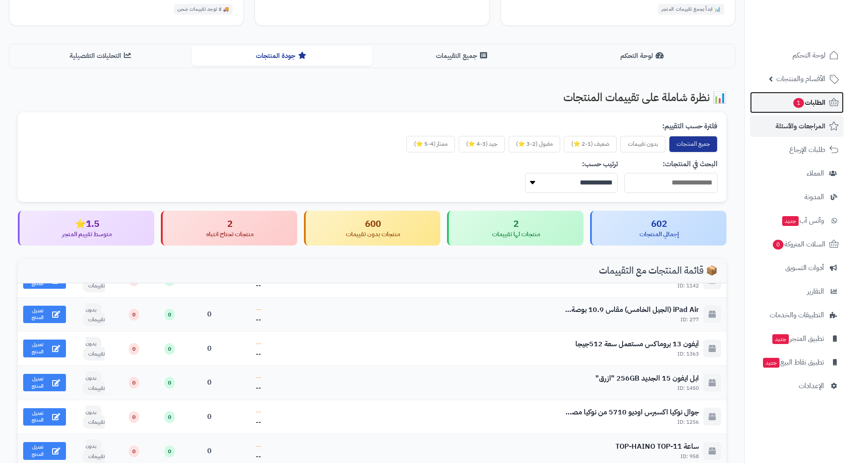
click at [805, 103] on span "الطلبات 1" at bounding box center [809, 102] width 33 height 12
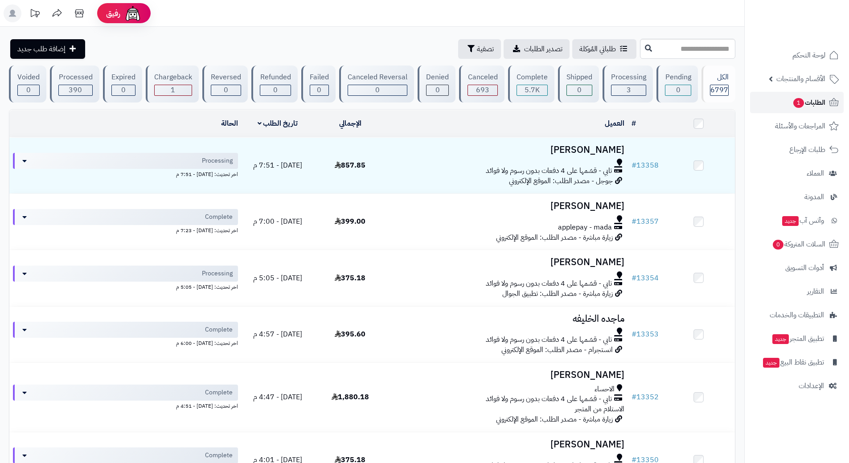
click at [795, 104] on span "1" at bounding box center [798, 103] width 11 height 10
